Goal: Task Accomplishment & Management: Manage account settings

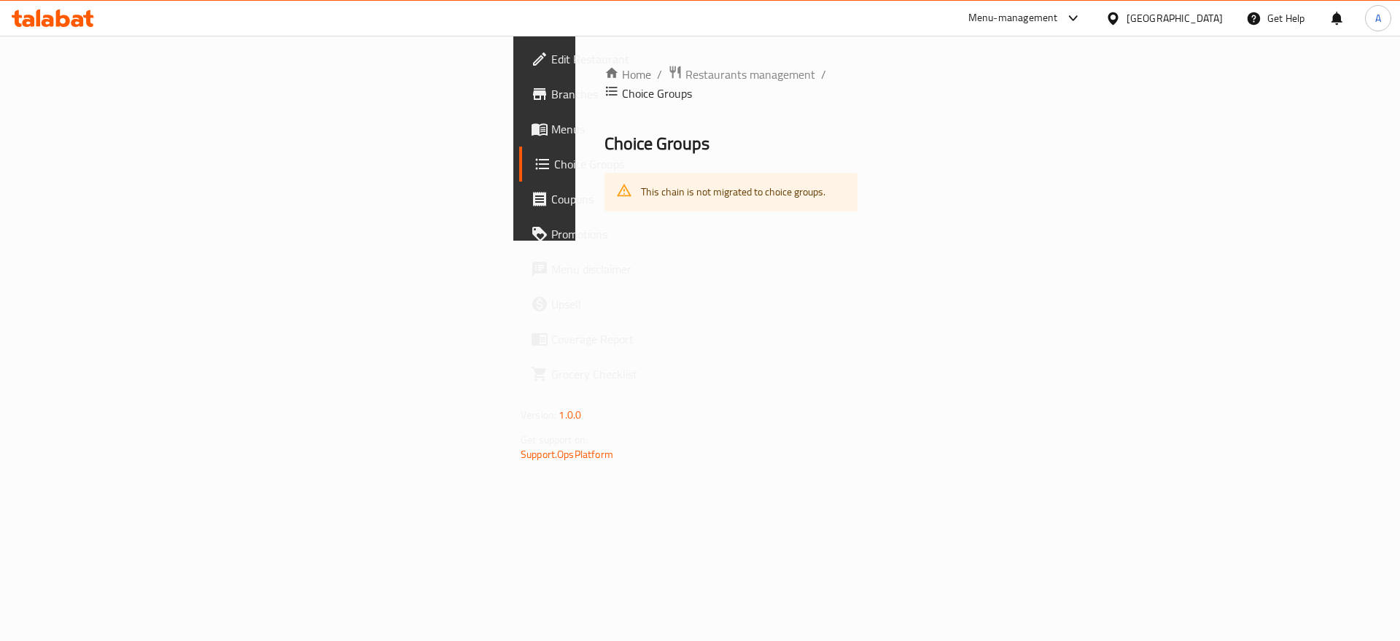
click at [55, 29] on div at bounding box center [53, 18] width 106 height 29
click at [76, 14] on icon at bounding box center [53, 18] width 82 height 18
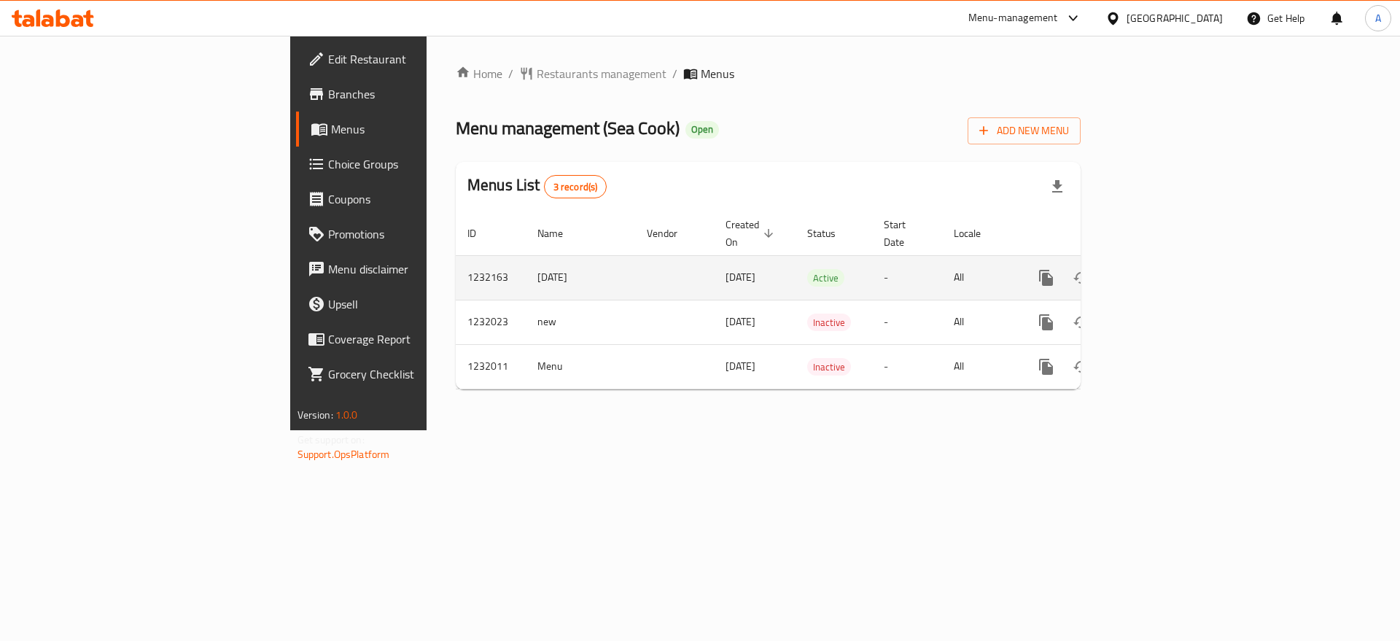
click at [1160, 269] on icon "enhanced table" at bounding box center [1152, 278] width 18 height 18
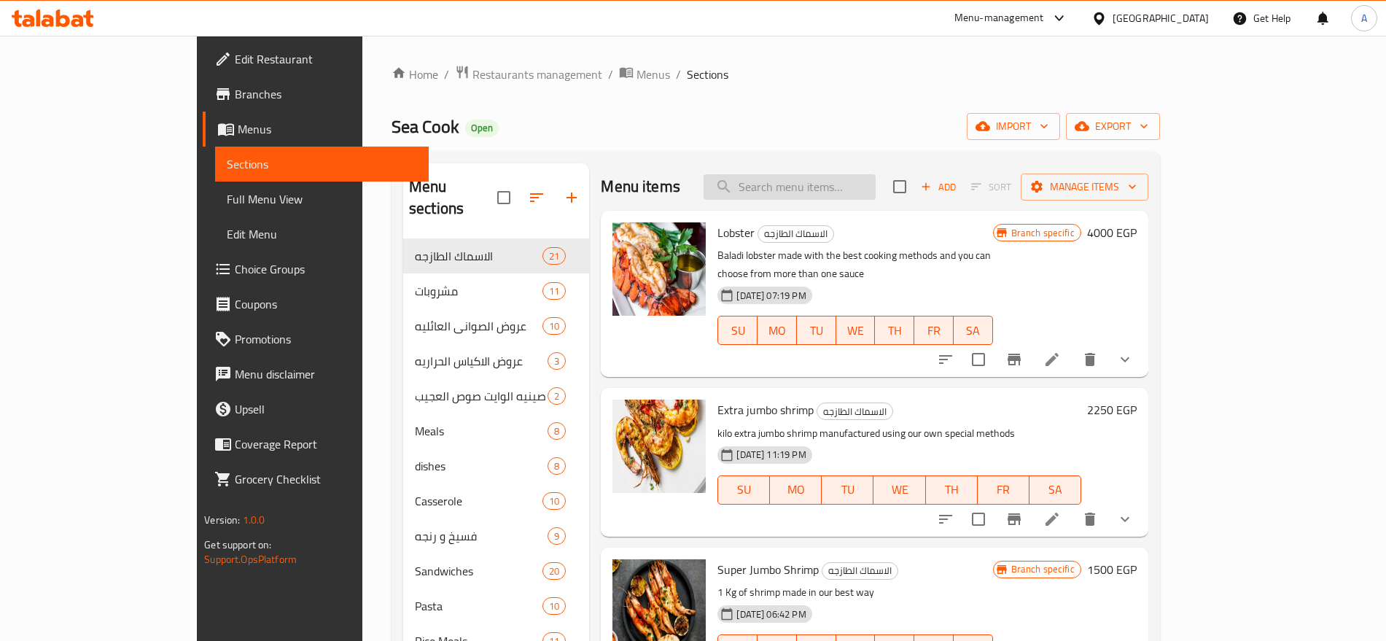
click at [876, 187] on input "search" at bounding box center [790, 187] width 172 height 26
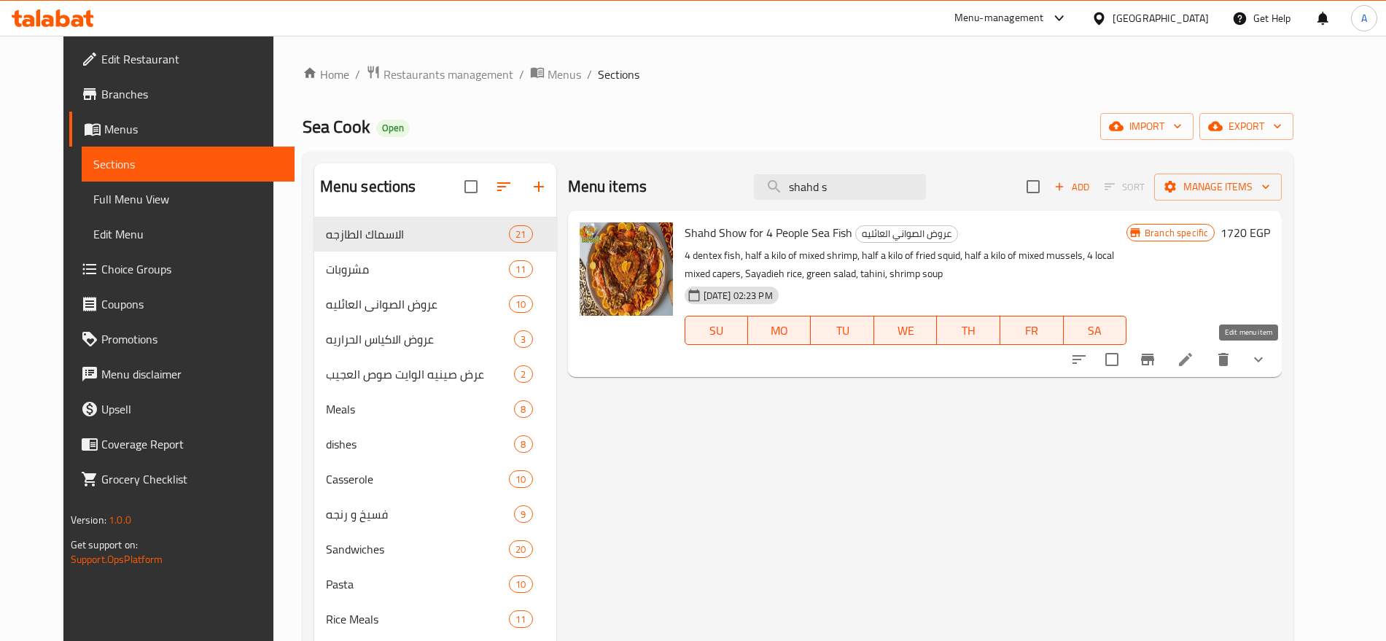
type input "shahd s"
click at [1192, 357] on icon at bounding box center [1185, 359] width 13 height 13
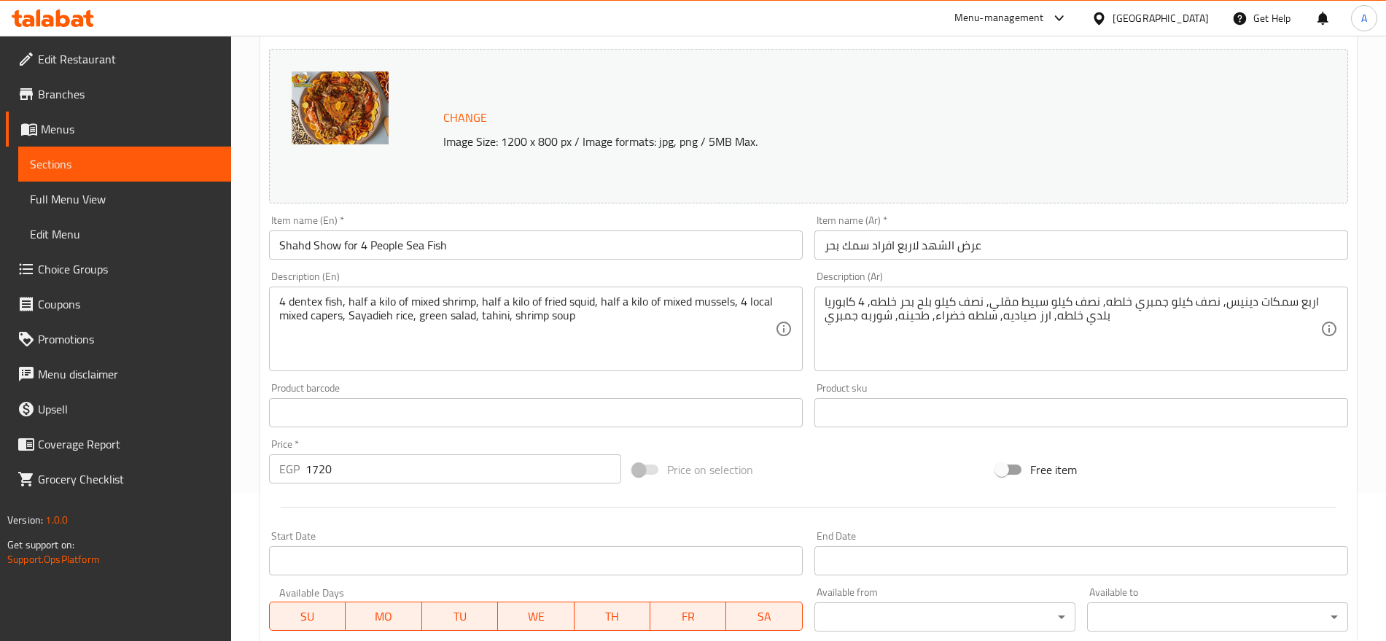
scroll to position [161, 0]
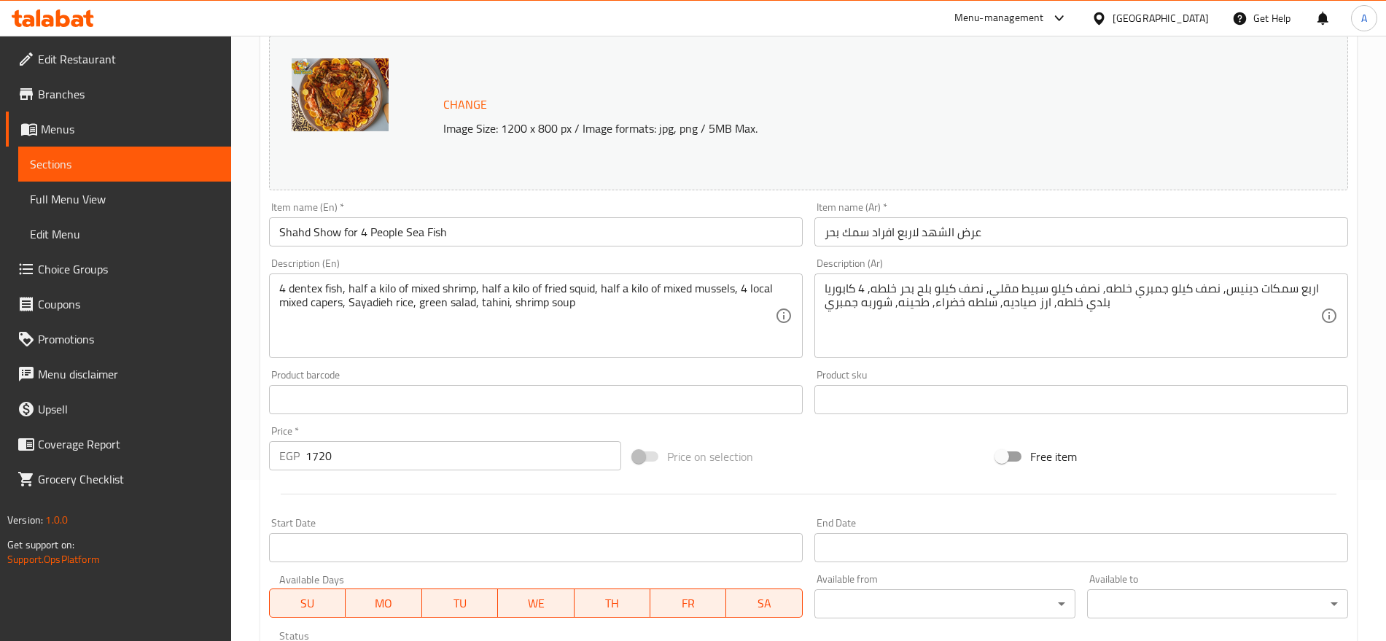
click at [324, 230] on input "Shahd Show for 4 People Sea Fish" at bounding box center [536, 231] width 534 height 29
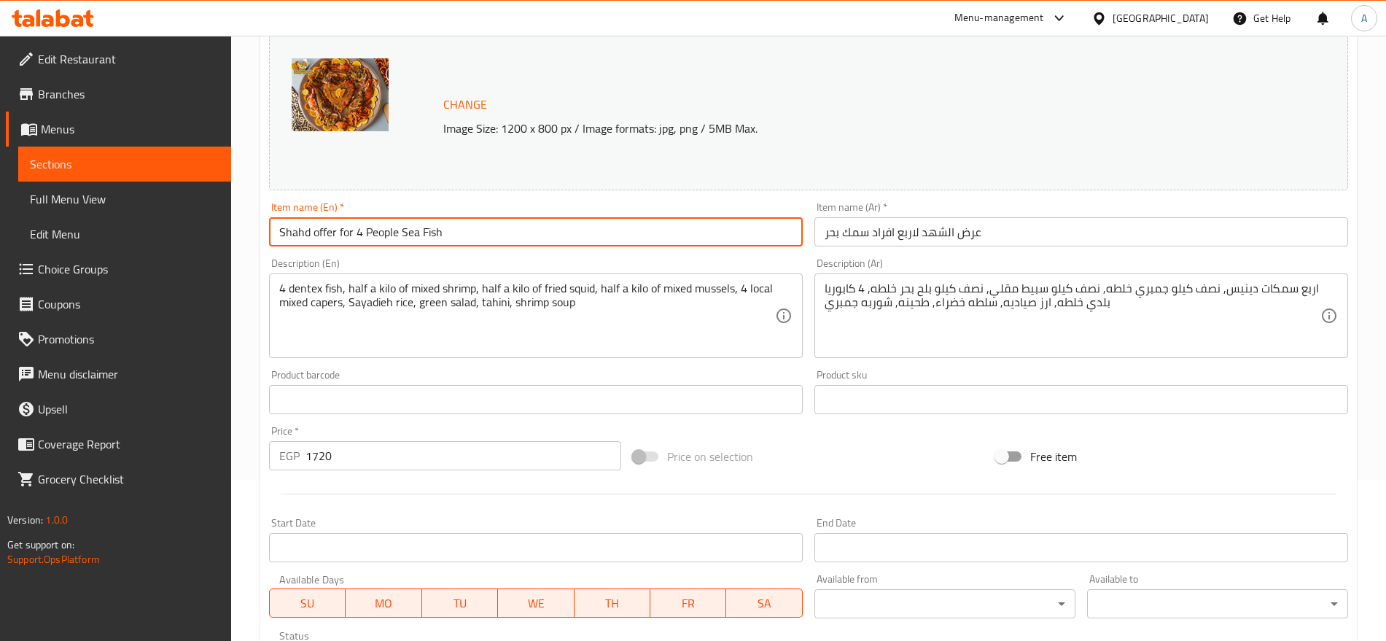
type input "Shahd offer for 4 People Sea Fish"
click at [300, 285] on textarea "4 dentex fish, half a kilo of mixed shrimp, half a kilo of fried squid, half a …" at bounding box center [527, 316] width 496 height 69
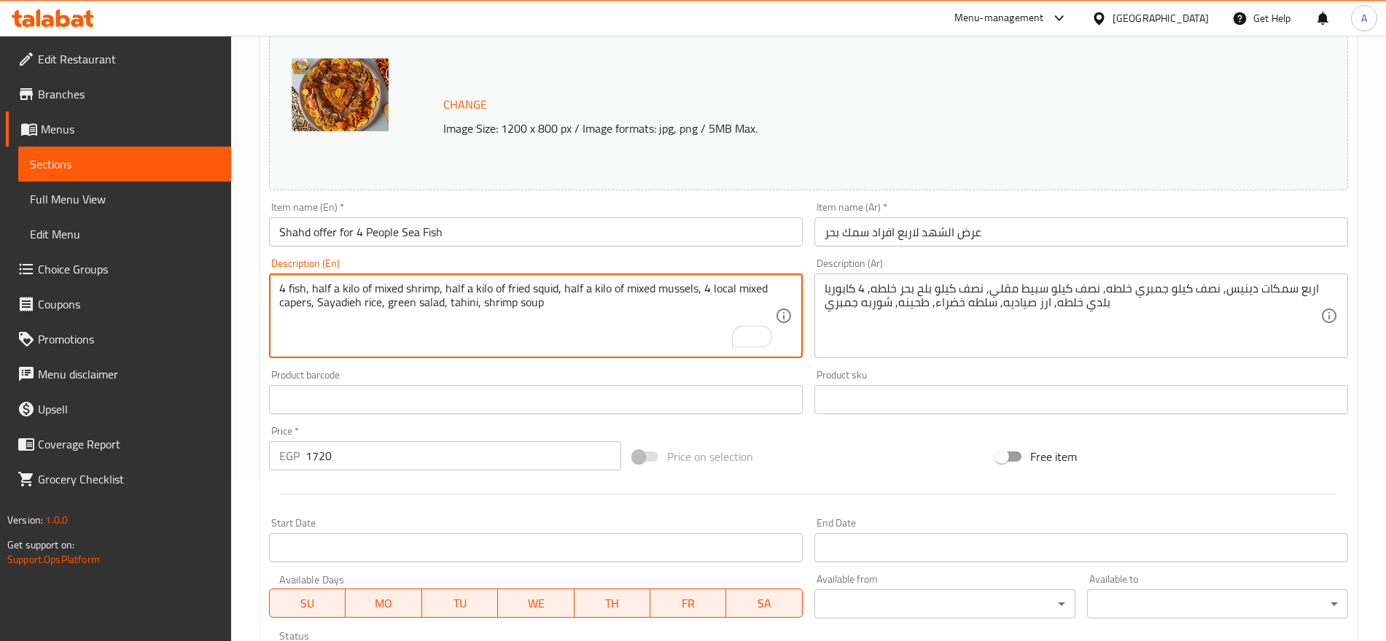
type textarea "4 fish, half a kilo of mixed shrimp, half a kilo of fried squid, half a kilo of…"
click at [1246, 291] on textarea "اربع سمكات دينيس, نصف كيلو جمبري خلطه, نصف كيلو سبيط مقلي, نصف كيلو بلح بحر خلط…" at bounding box center [1073, 316] width 496 height 69
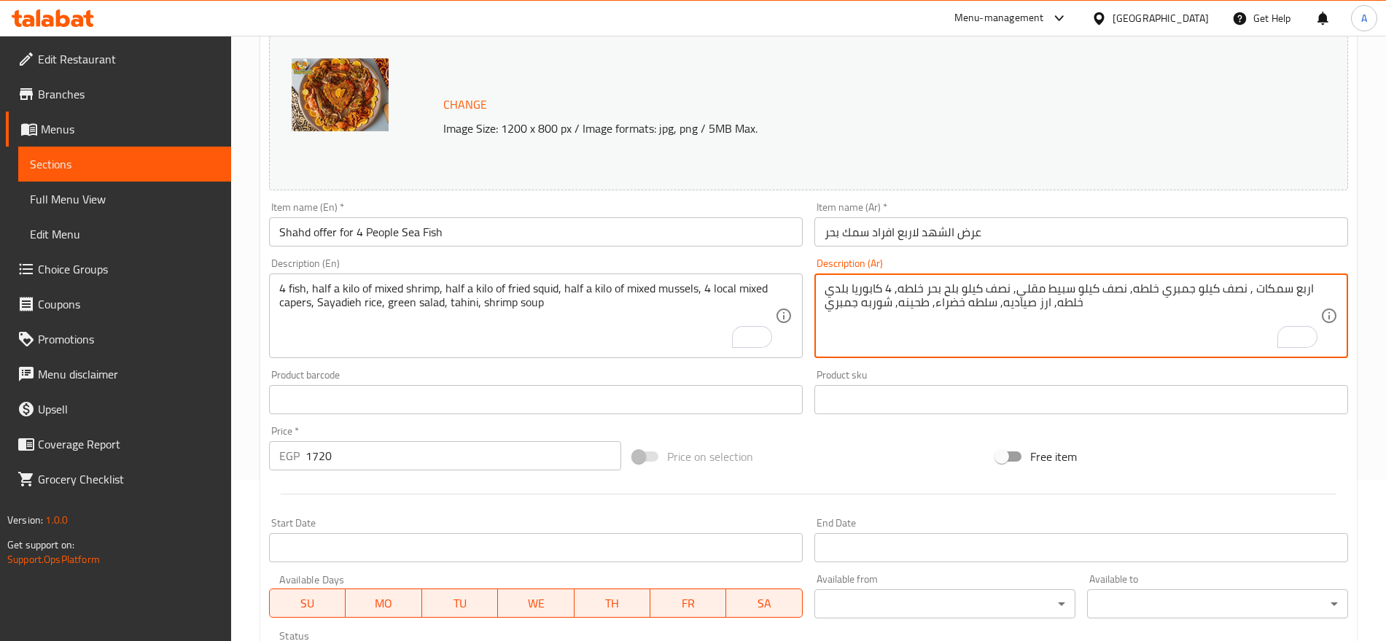
drag, startPoint x: 1246, startPoint y: 291, endPoint x: 1250, endPoint y: 600, distance: 309.2
click at [1250, 600] on div "Change Image Size: 1200 x 800 px / Image formats: jpg, png / 5MB Max. Item name…" at bounding box center [808, 355] width 1091 height 650
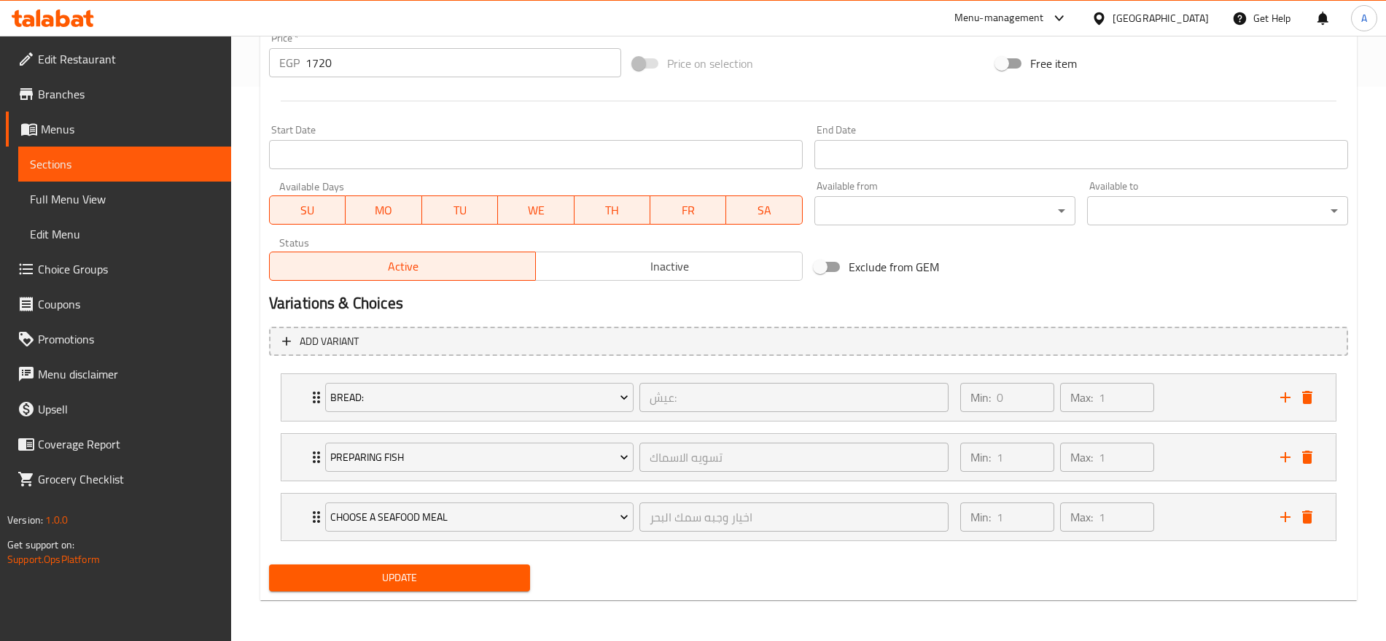
type textarea "اربع سمكات , نصف كيلو جمبري خلطه, نصف كيلو سبيط مقلي, نصف كيلو بلح بحر خلطه, 4 …"
click at [478, 566] on button "Update" at bounding box center [399, 577] width 261 height 27
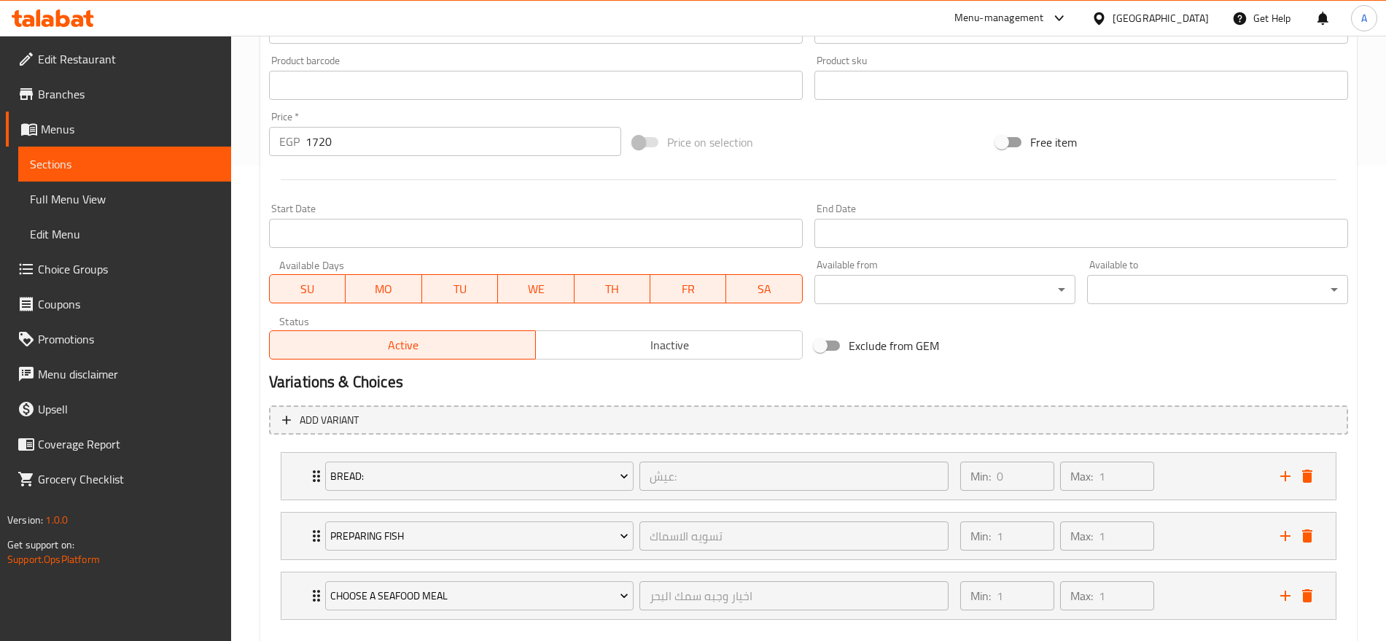
scroll to position [0, 0]
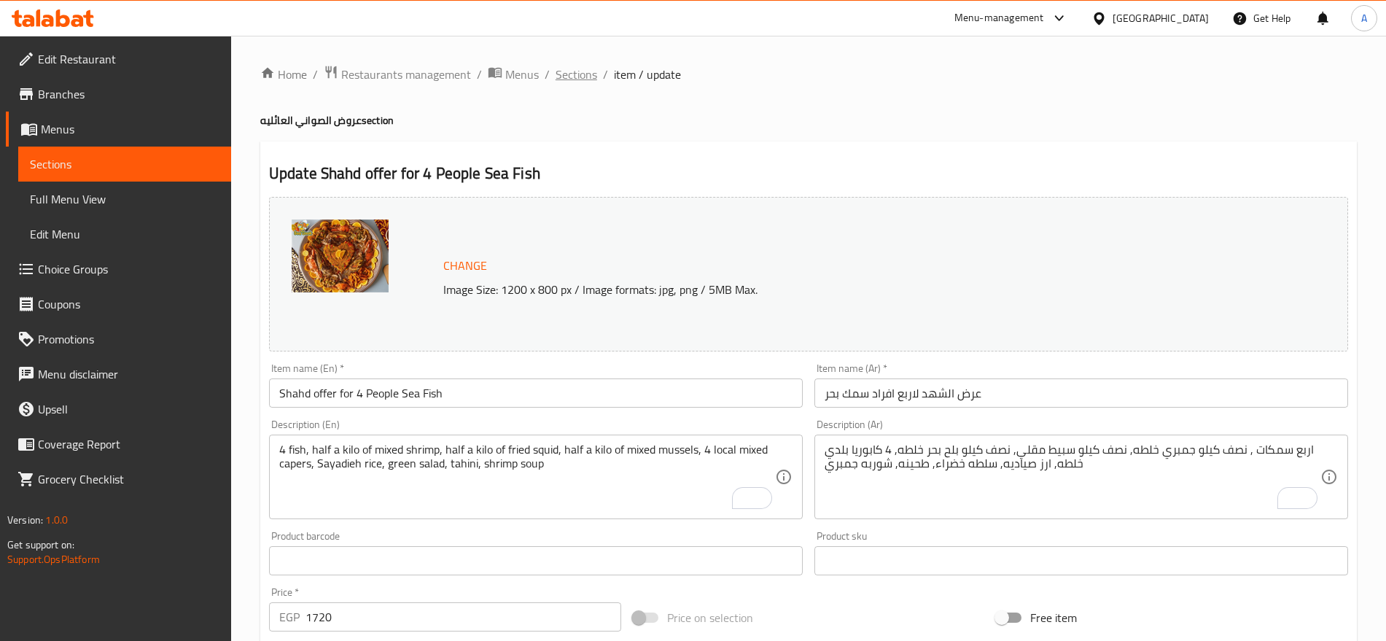
click at [568, 79] on span "Sections" at bounding box center [577, 75] width 42 height 18
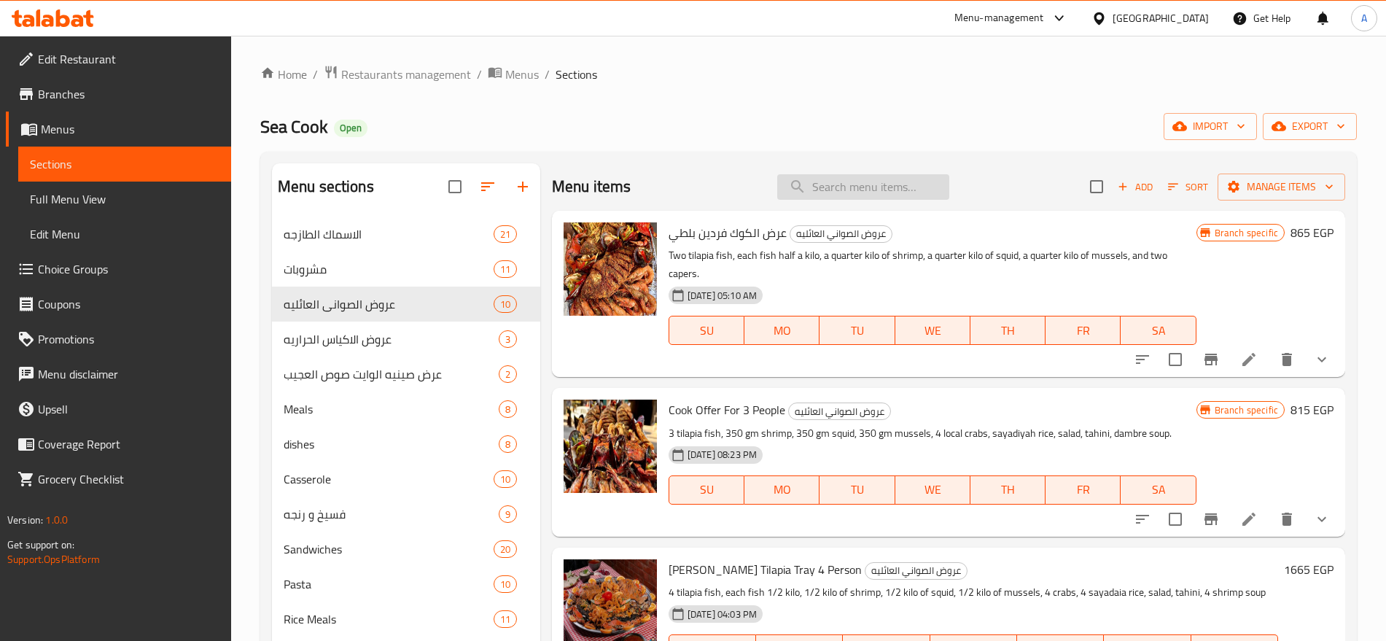
click at [812, 188] on input "search" at bounding box center [863, 187] width 172 height 26
click at [828, 187] on input "search" at bounding box center [863, 187] width 172 height 26
paste input "s"
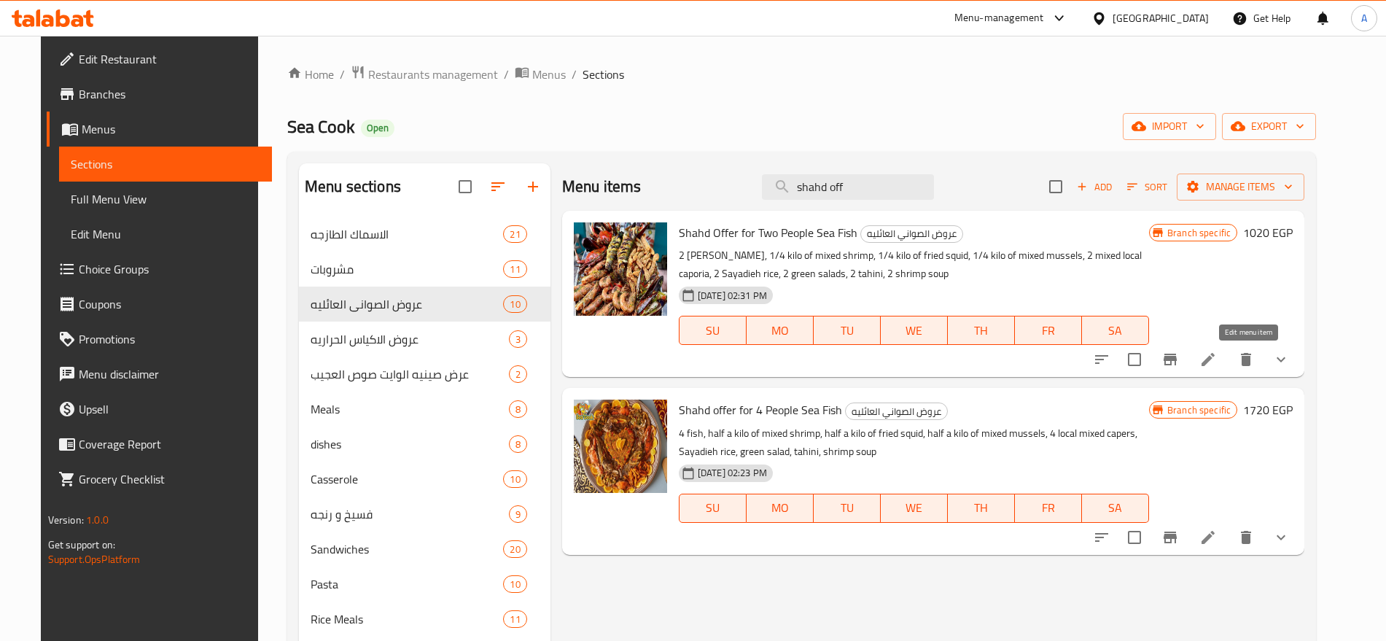
type input "shahd off"
click at [1215, 360] on icon at bounding box center [1208, 359] width 13 height 13
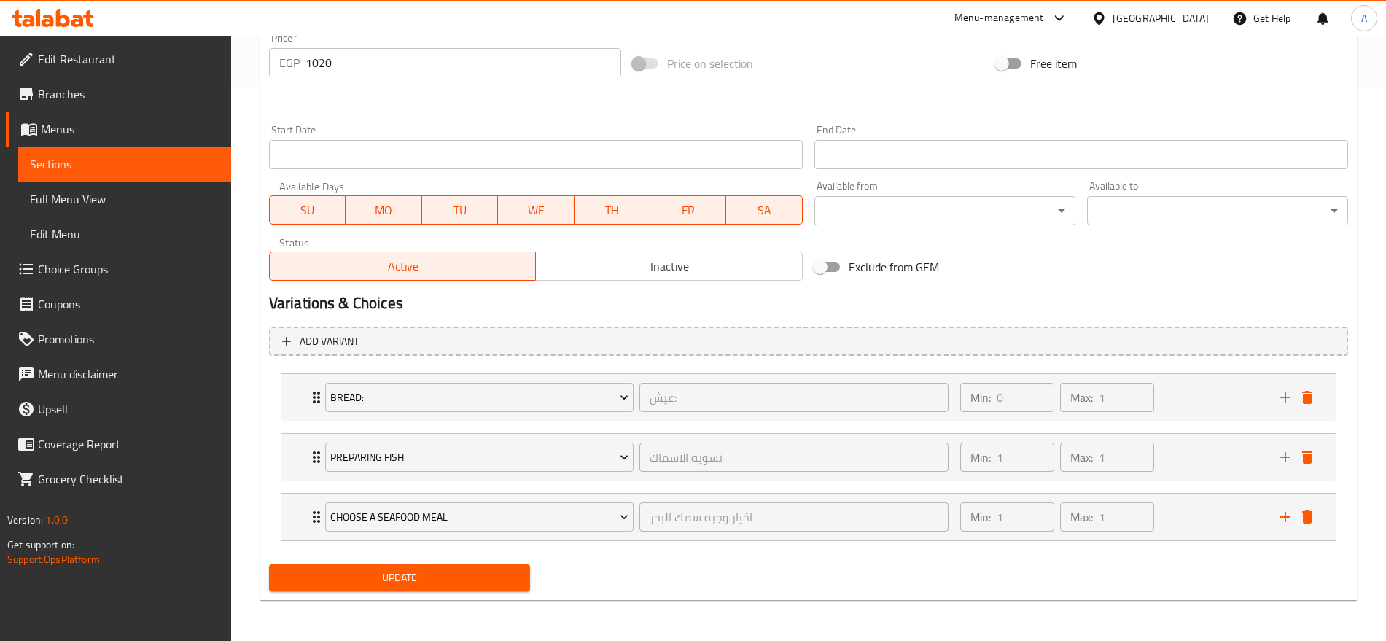
scroll to position [303, 0]
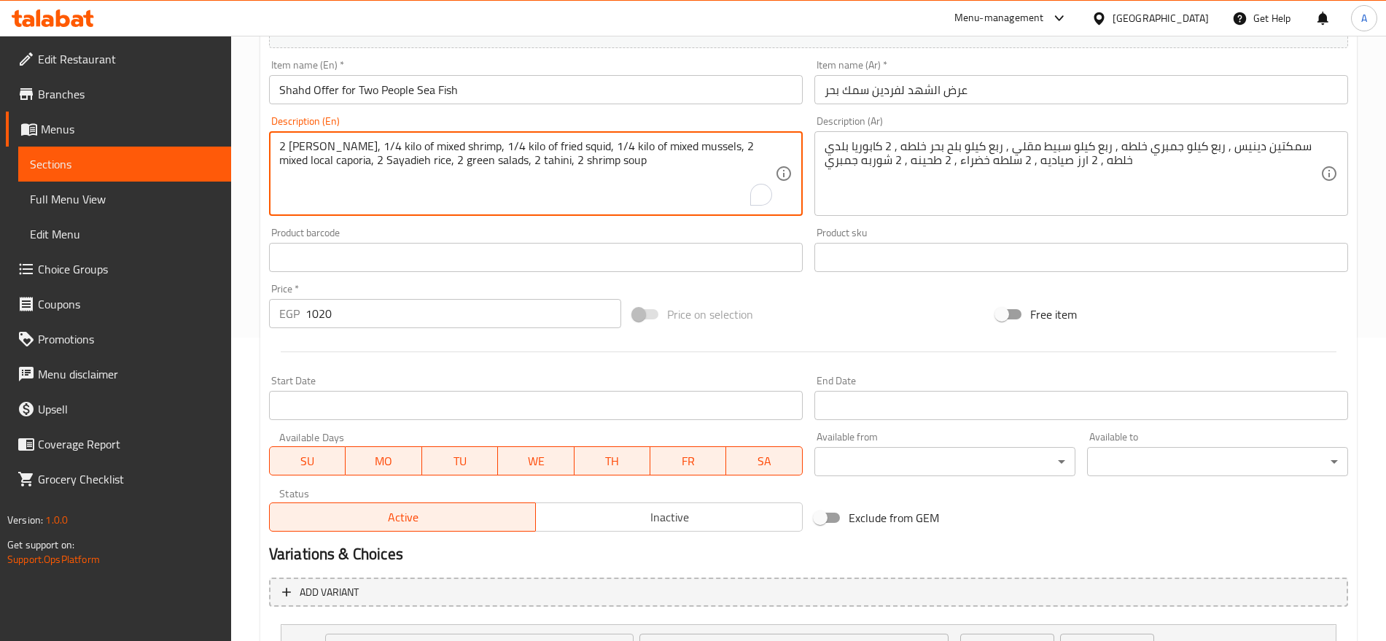
click at [300, 150] on textarea "2 [PERSON_NAME], 1/4 kilo of mixed shrimp, 1/4 kilo of fried squid, 1/4 kilo of…" at bounding box center [527, 173] width 496 height 69
type textarea "2 fish, 1/4 kilo of mixed shrimp, 1/4 kilo of fried squid, 1/4 kilo of mixed mu…"
click at [1251, 152] on textarea "سمكتين دينيس , ربع كيلو جمبري خلطه , ربع كيلو سبيط مقلي , ربع كيلو بلح بحر خلطه…" at bounding box center [1073, 173] width 496 height 69
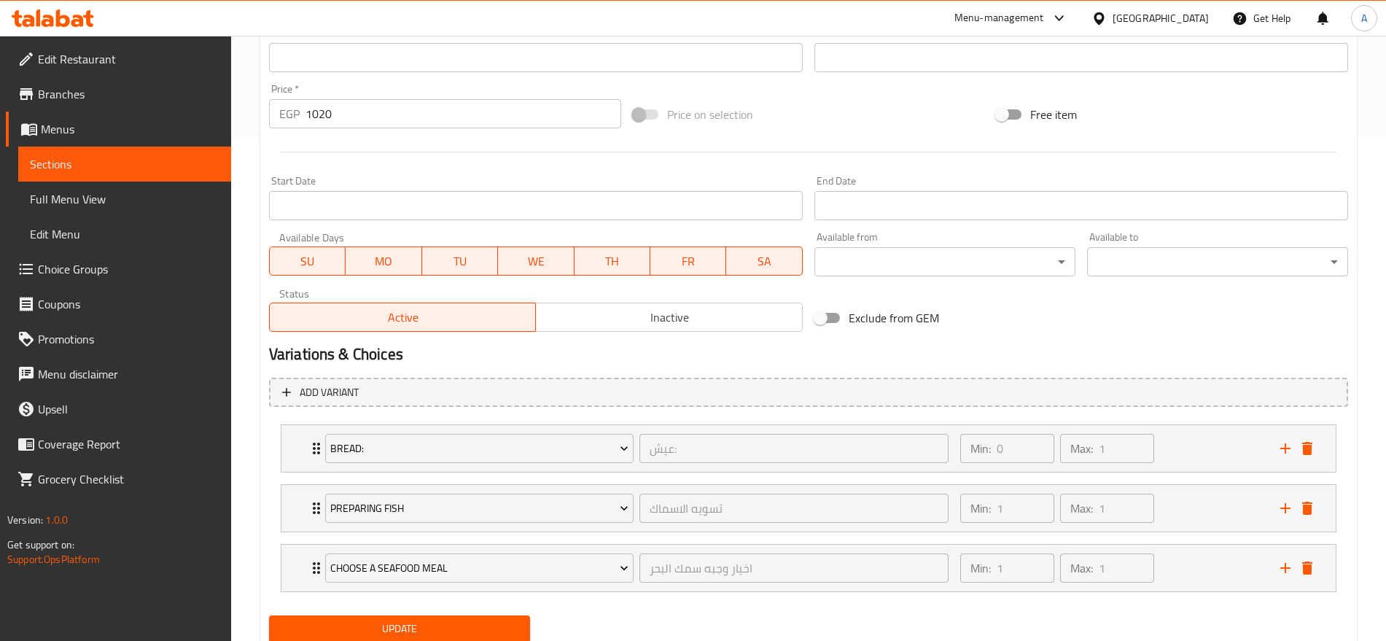
scroll to position [554, 0]
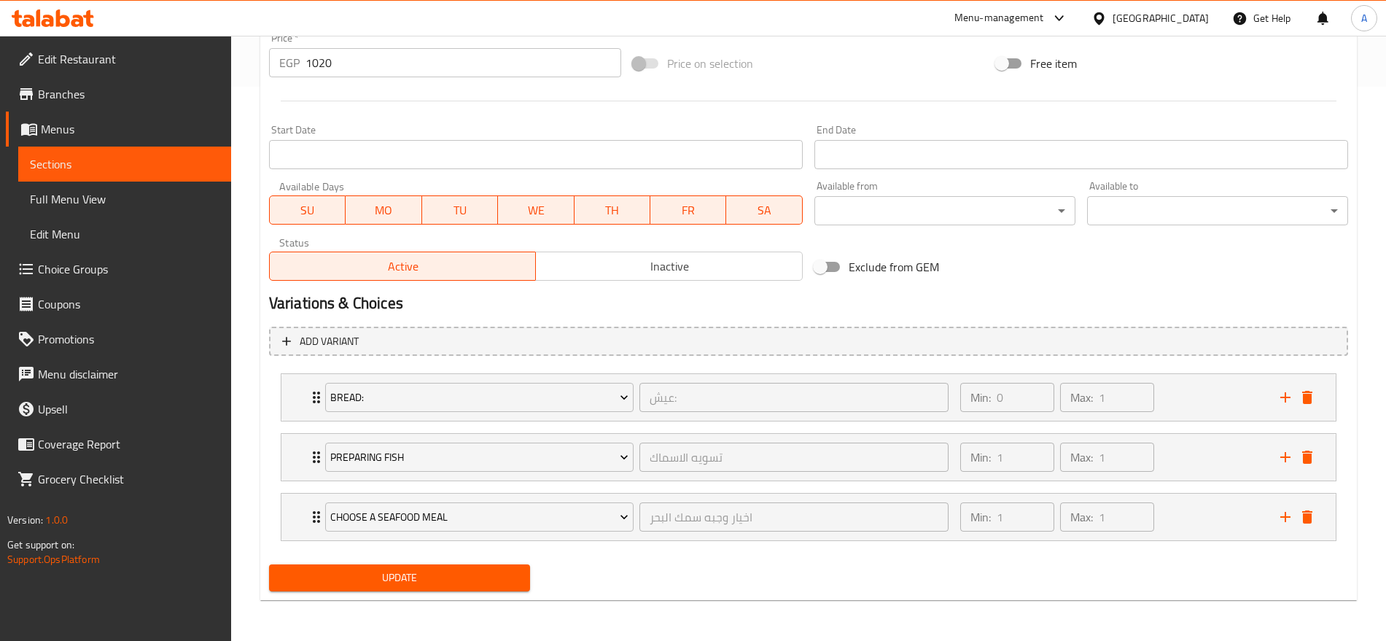
type textarea "سمكتين , ربع كيلو جمبري خلطه , ربع كيلو سبيط مقلي , ربع كيلو بلح بحر خلطه , 2 ك…"
click at [467, 573] on span "Update" at bounding box center [400, 578] width 238 height 18
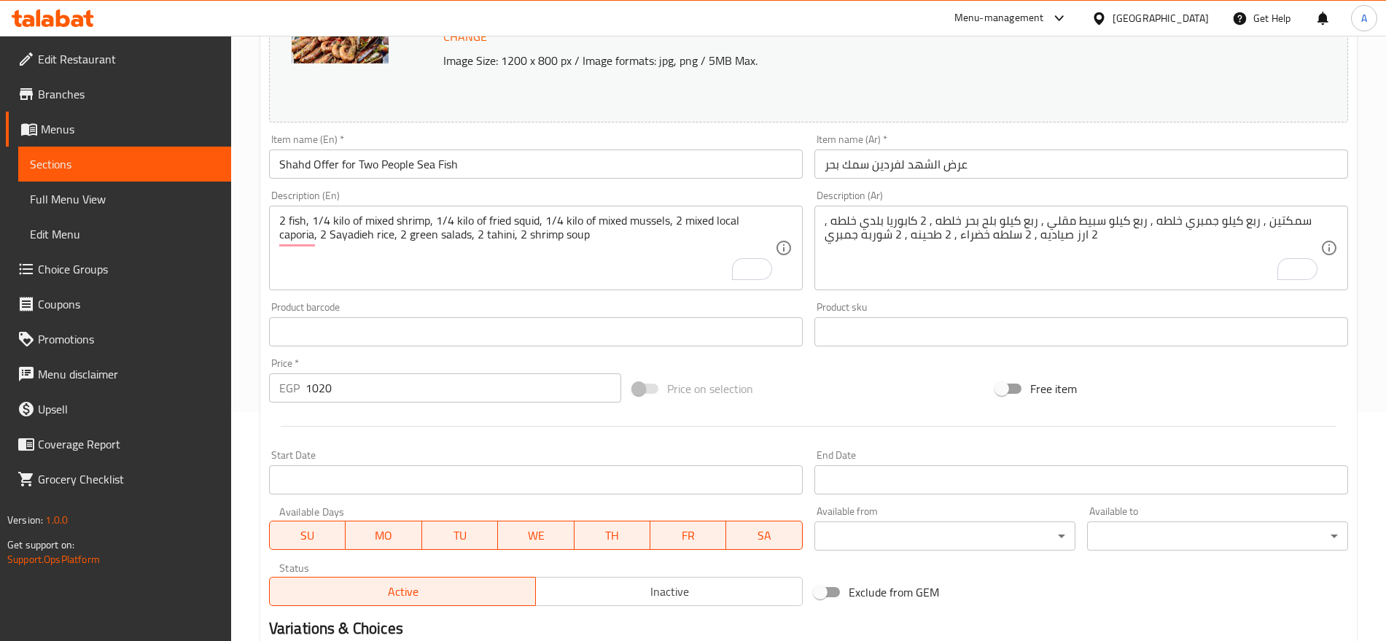
scroll to position [0, 0]
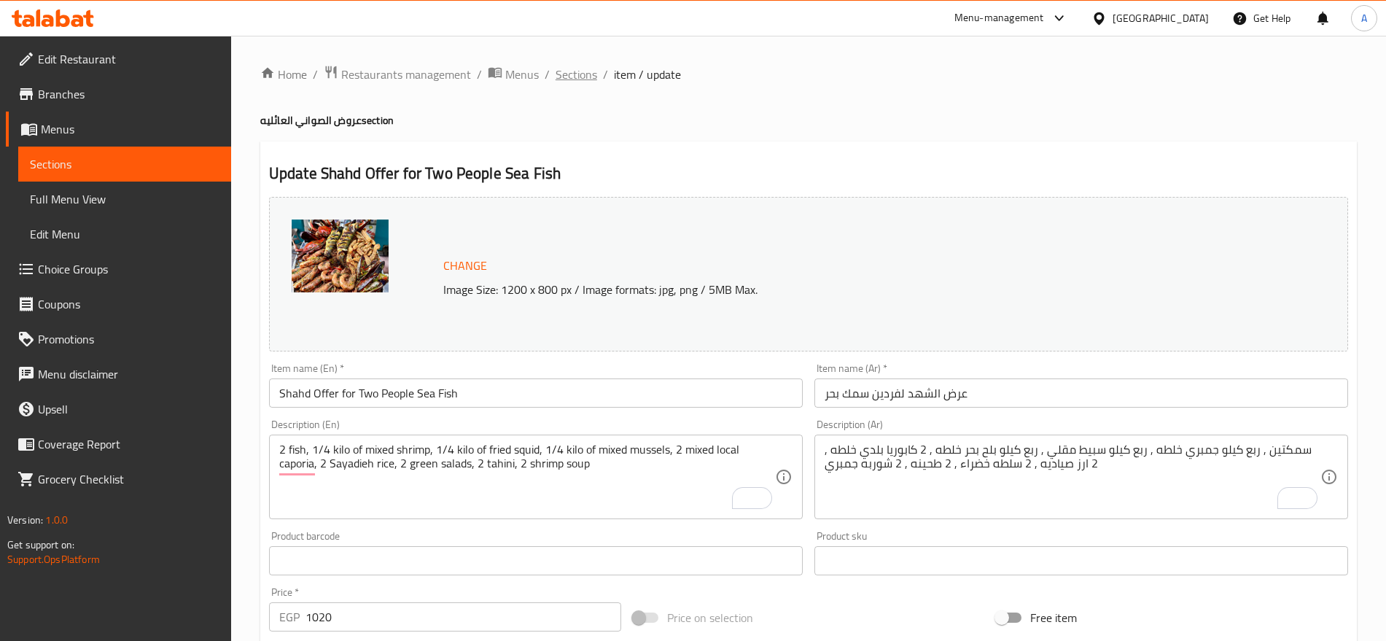
click at [562, 75] on span "Sections" at bounding box center [577, 75] width 42 height 18
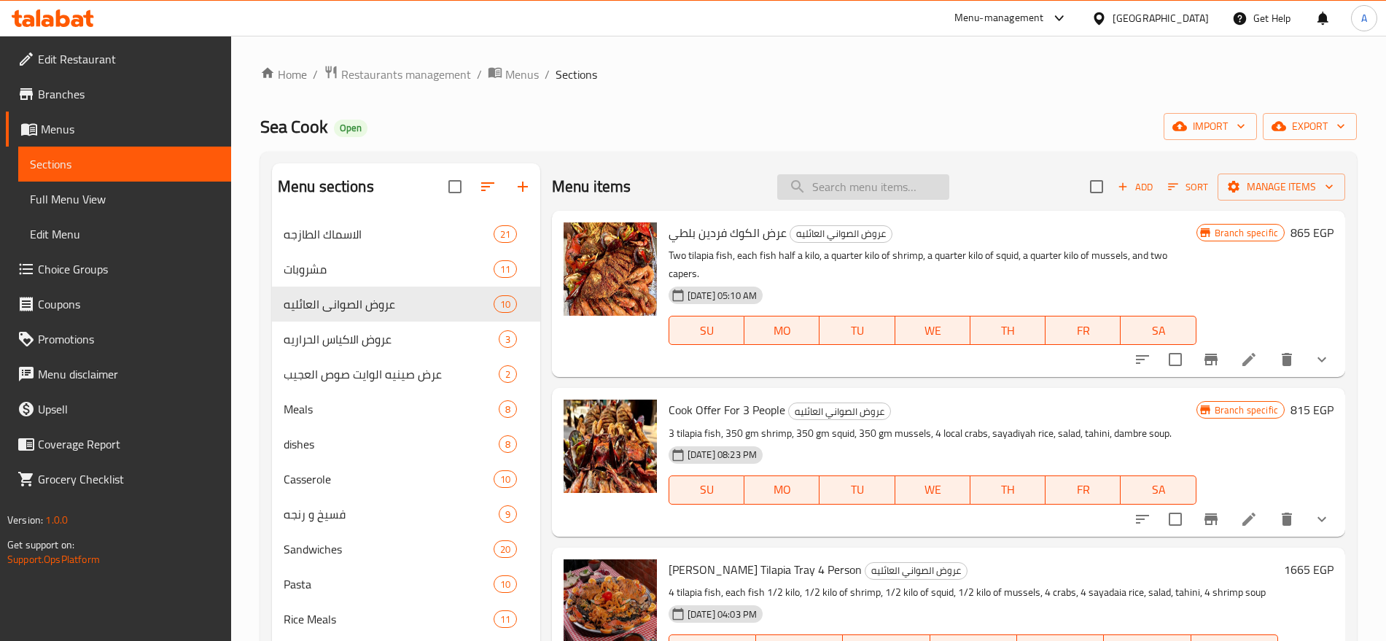
click at [854, 190] on input "search" at bounding box center [863, 187] width 172 height 26
paste input "El Shahd Tray 3 People"
click at [935, 184] on input "El Shahd Tray 3 People" at bounding box center [863, 187] width 172 height 26
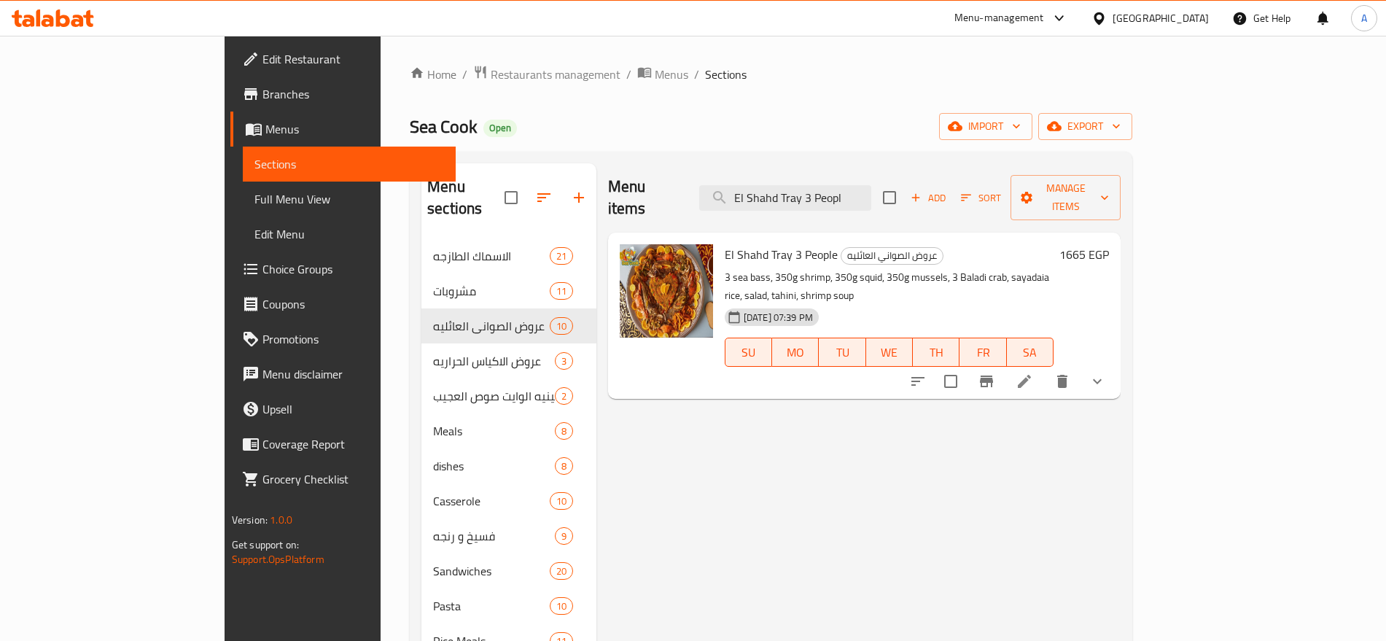
type input "El Shahd Tray 3 Peopl"
click at [1045, 368] on li at bounding box center [1024, 381] width 41 height 26
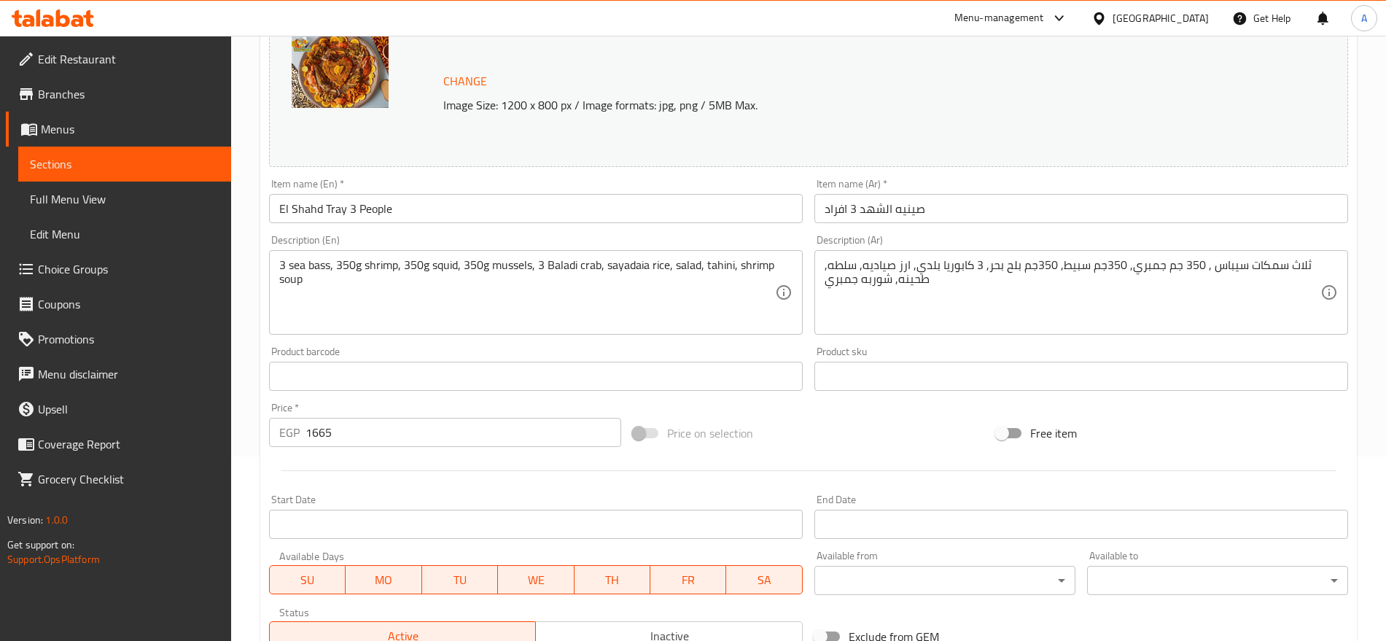
scroll to position [154, 0]
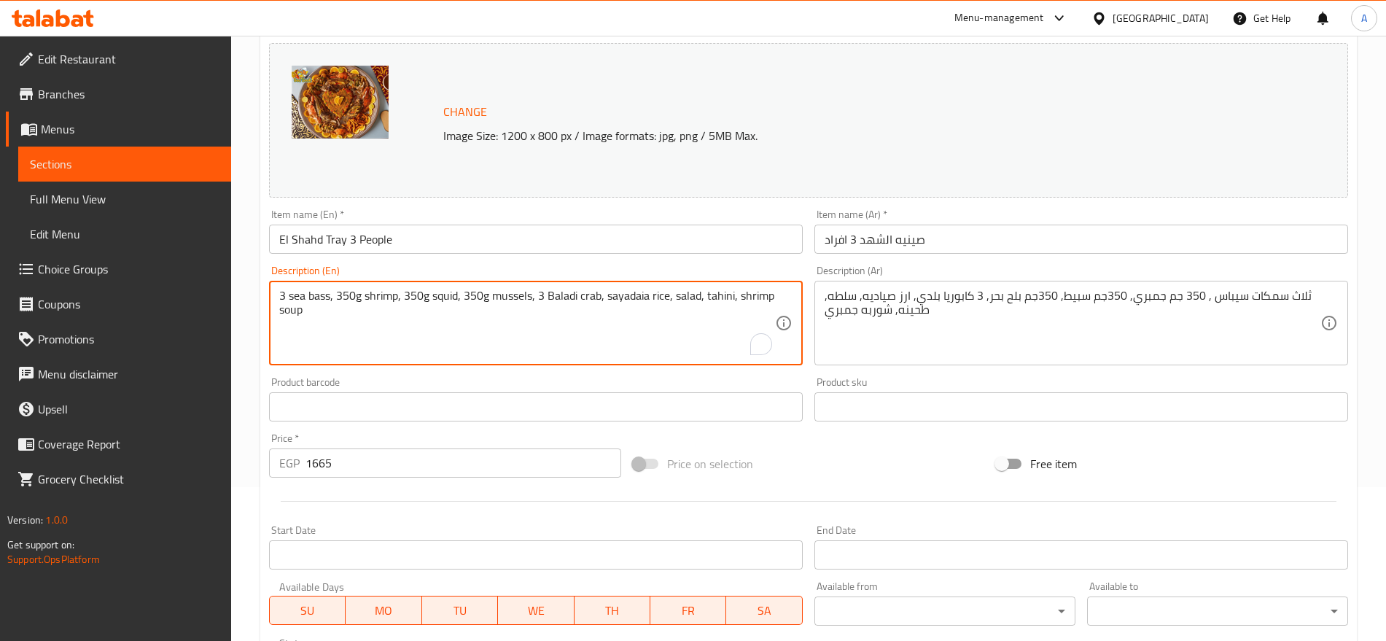
drag, startPoint x: 328, startPoint y: 296, endPoint x: 289, endPoint y: 300, distance: 39.6
type textarea "3 fishh, 350g shrimp, 350g squid, 350g mussels, 3 Baladi crab, sayadaia rice, s…"
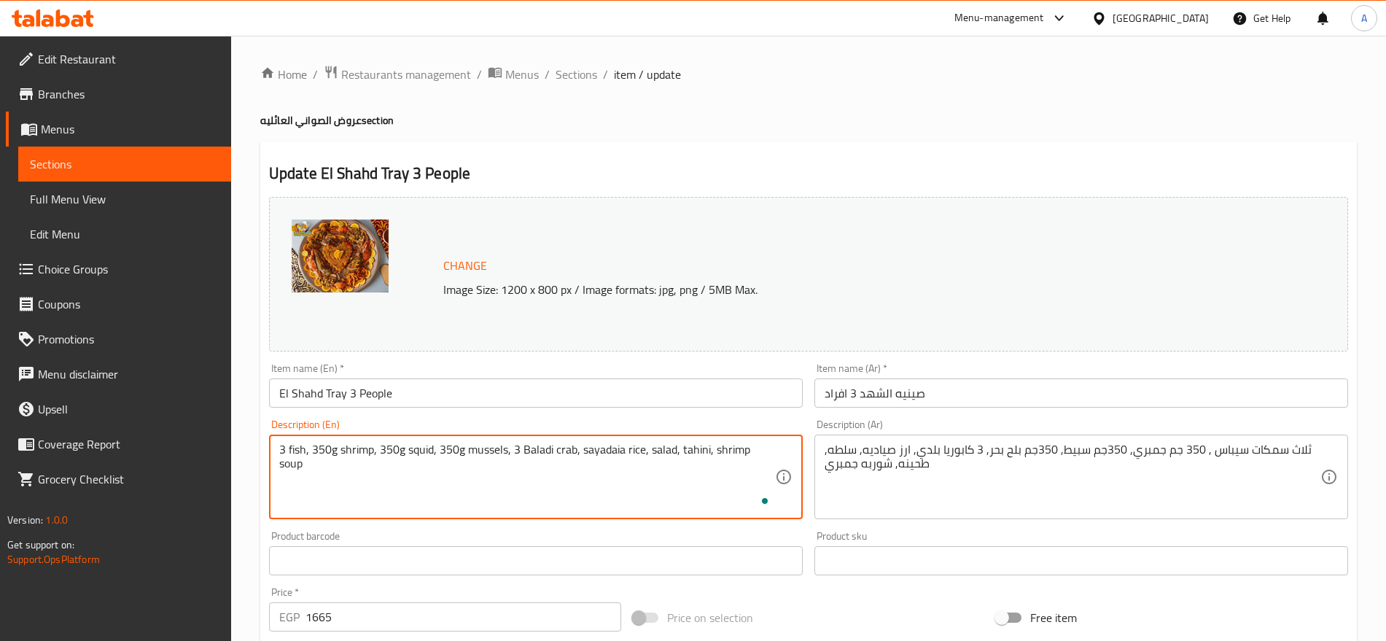
scroll to position [154, 0]
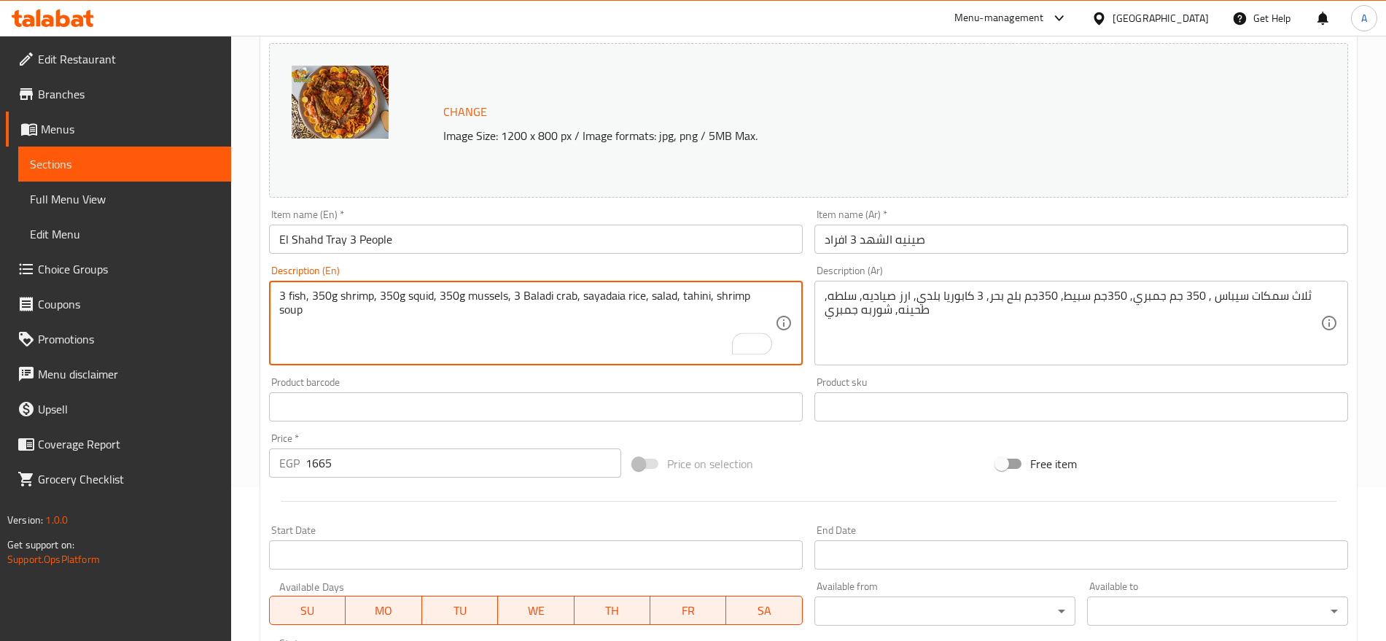
type textarea "3 fish, 350g shrimp, 350g squid, 350g mussels, 3 Baladi crab, sayadaia rice, sa…"
click at [1216, 303] on textarea "ثلاث سمكات سيباس , 350 جم جمبري, 350جم سبيط, 350جم بلح بحر, 3 كابوريا بلدي, ارز…" at bounding box center [1073, 323] width 496 height 69
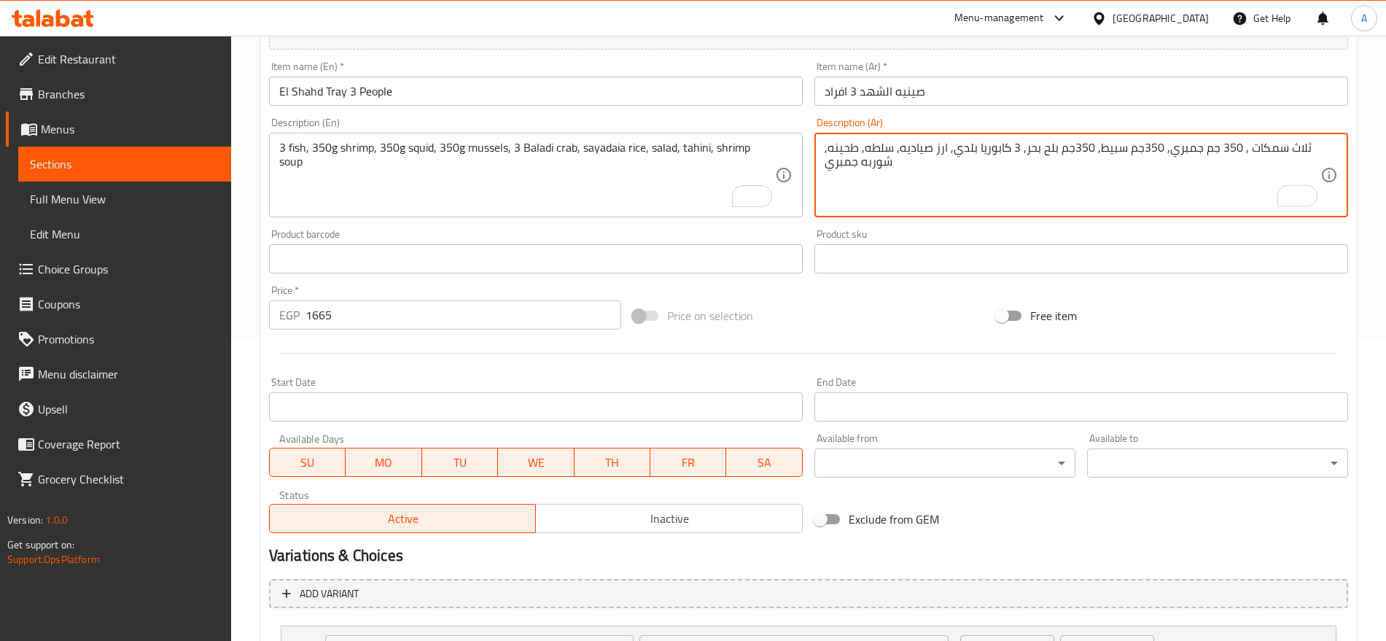
scroll to position [554, 0]
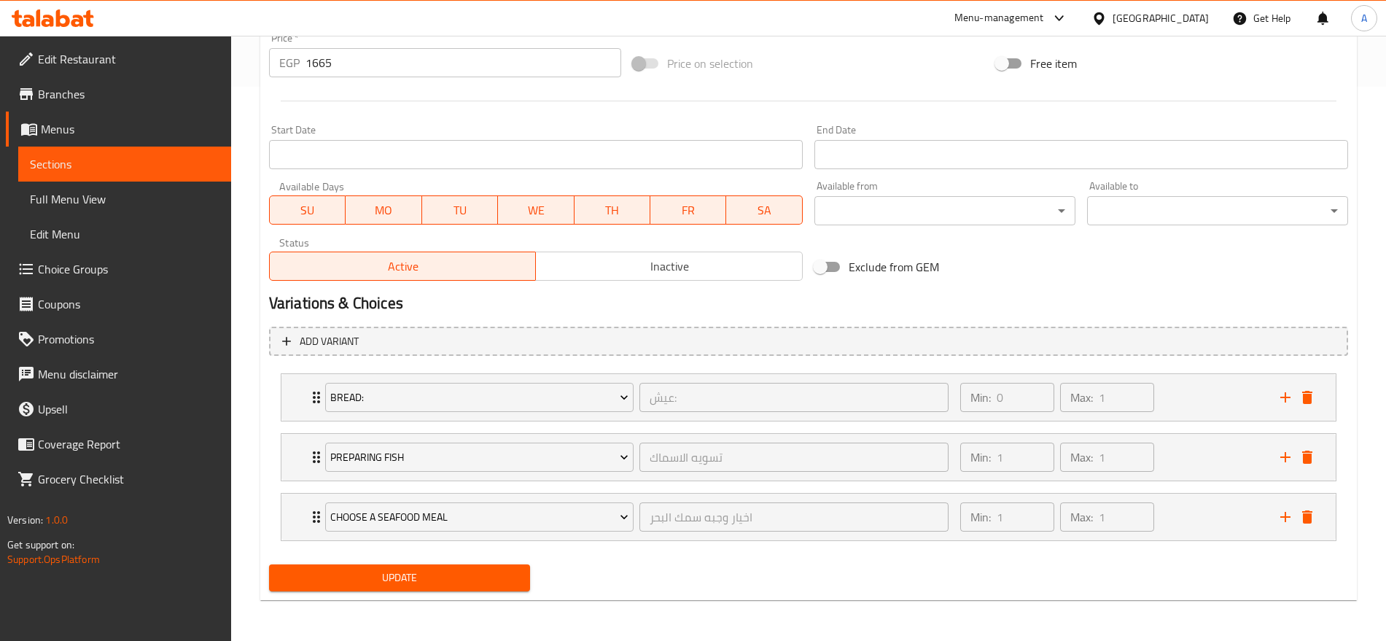
type textarea "ثلاث سمكات , 350 جم جمبري, 350جم سبيط, 350جم بلح بحر, 3 كابوريا بلدي, ارز صيادي…"
click at [442, 576] on span "Update" at bounding box center [400, 578] width 238 height 18
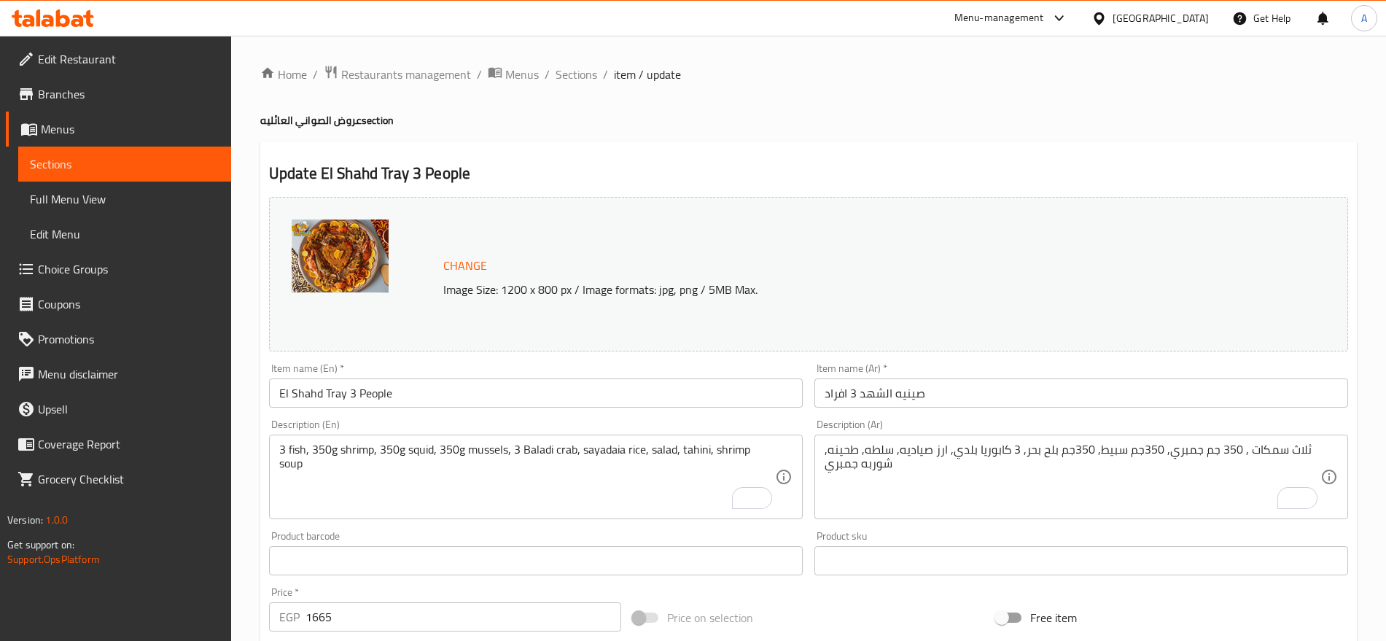
scroll to position [554, 0]
